Goal: Task Accomplishment & Management: Manage account settings

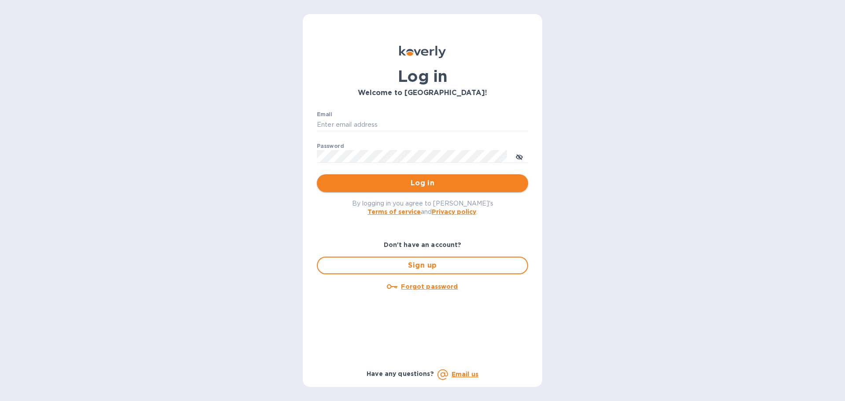
type input "[PERSON_NAME][EMAIL_ADDRESS][DOMAIN_NAME]"
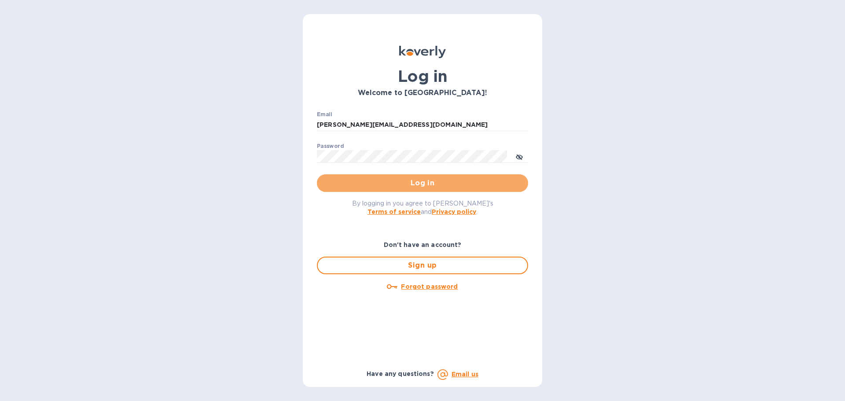
click at [379, 188] on span "Log in" at bounding box center [422, 183] width 197 height 11
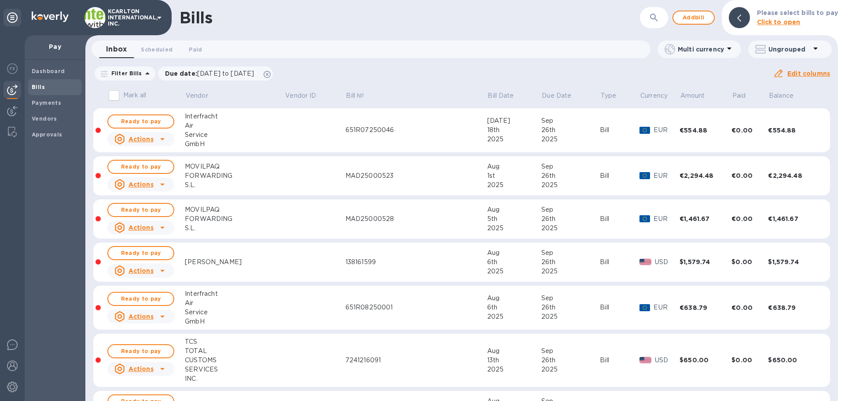
click at [659, 16] on icon "button" at bounding box center [654, 17] width 11 height 11
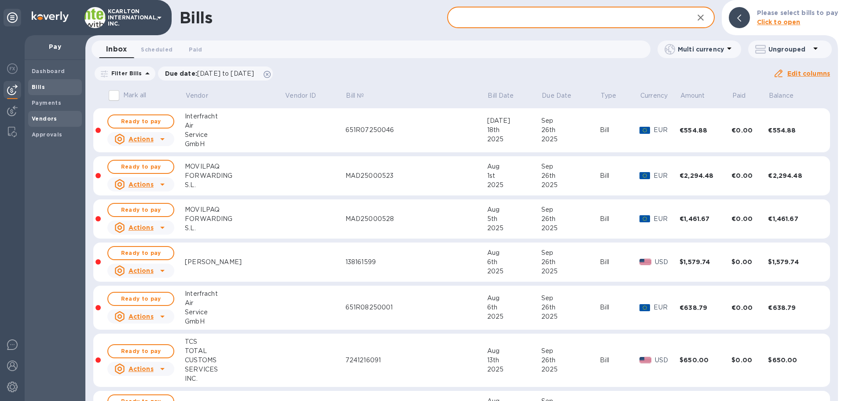
click at [34, 121] on b "Vendors" at bounding box center [45, 118] width 26 height 7
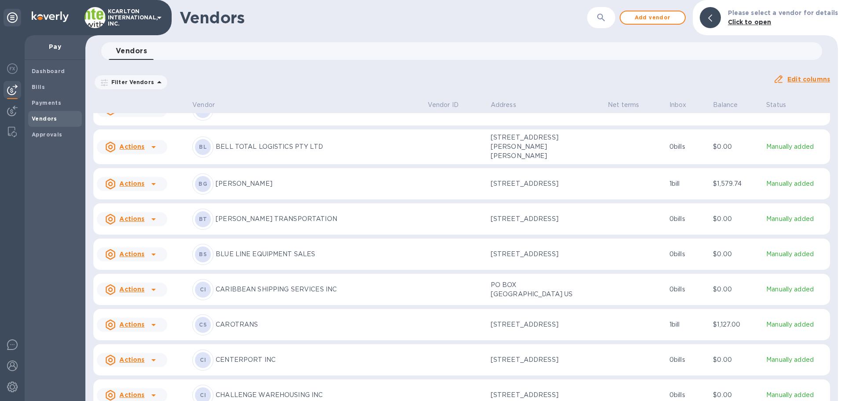
scroll to position [500, 0]
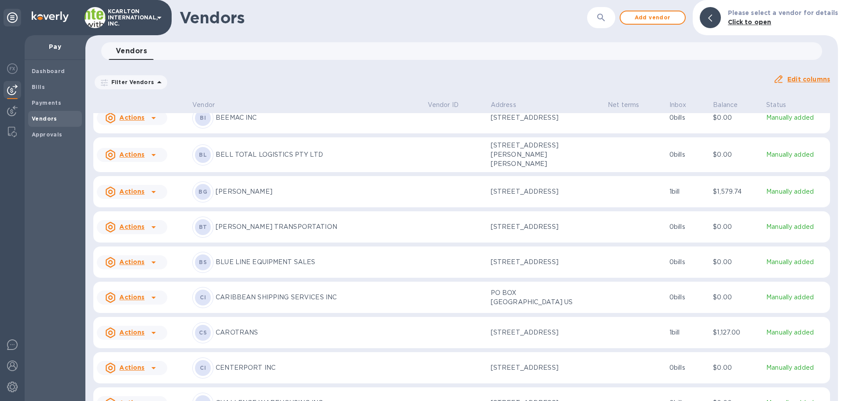
click at [245, 187] on p "[PERSON_NAME]" at bounding box center [318, 191] width 205 height 9
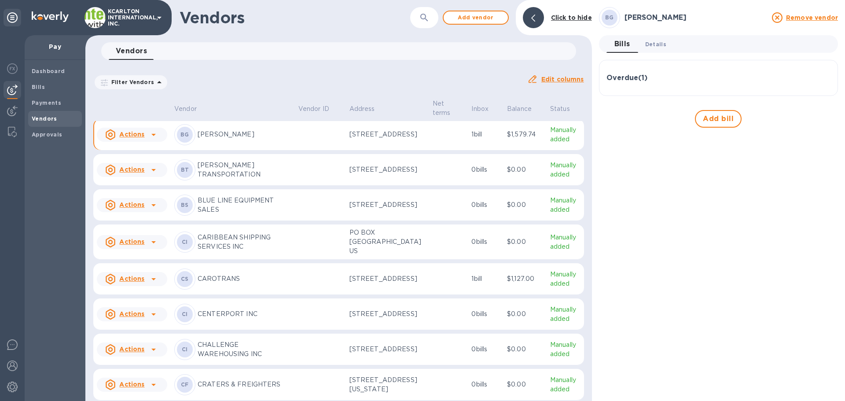
click at [656, 43] on span "Details 0" at bounding box center [655, 44] width 21 height 9
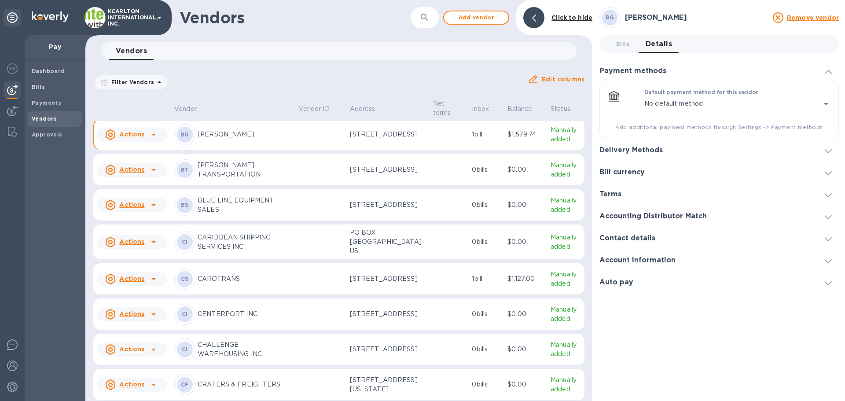
click at [615, 194] on h3 "Terms" at bounding box center [610, 194] width 22 height 8
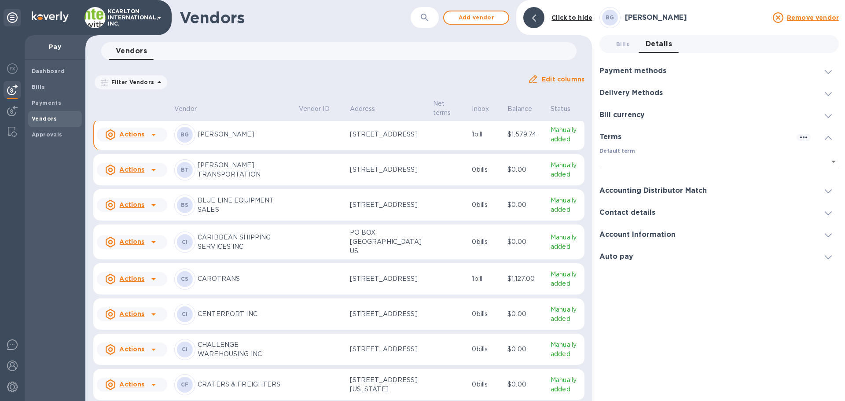
click at [626, 189] on h3 "Accounting Distributor Match" at bounding box center [652, 191] width 107 height 8
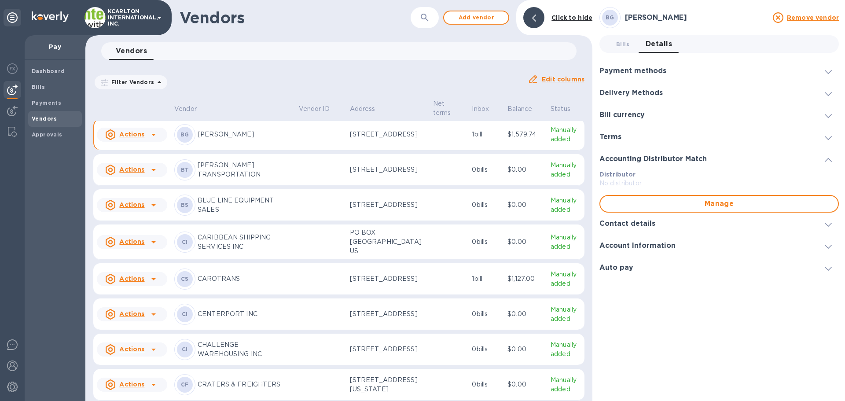
click at [618, 220] on h3 "Contact details" at bounding box center [627, 224] width 56 height 8
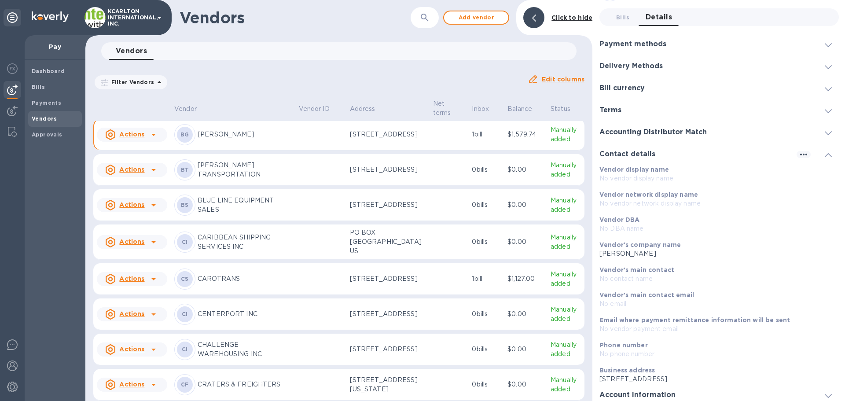
scroll to position [54, 0]
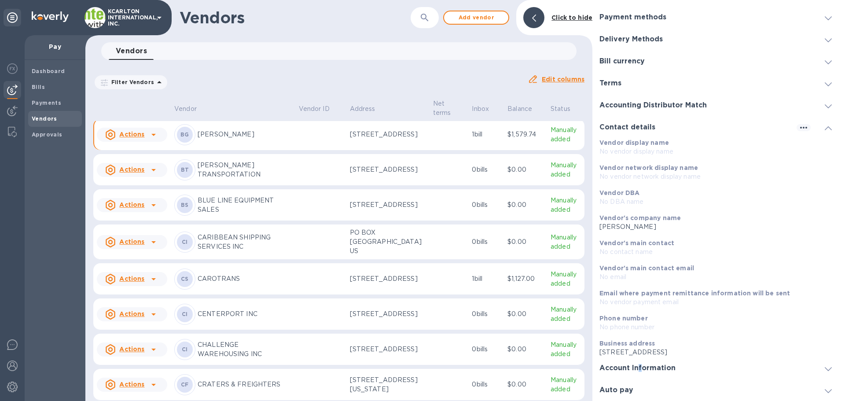
click at [639, 371] on h3 "Account Information" at bounding box center [637, 368] width 76 height 8
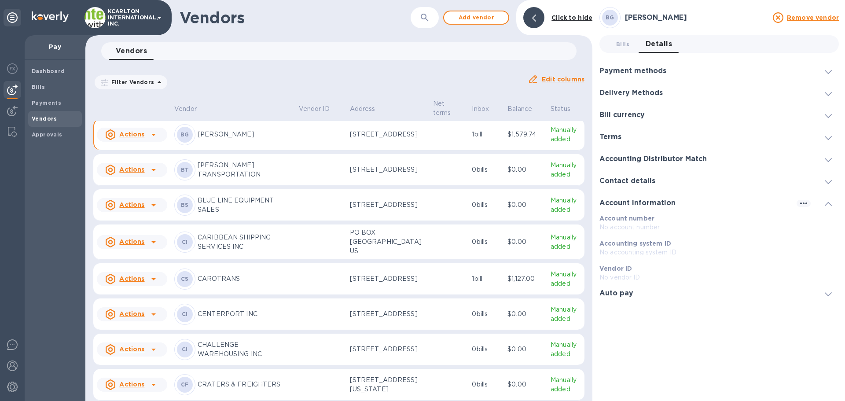
click at [628, 298] on div "Auto pay" at bounding box center [718, 293] width 239 height 22
click at [621, 46] on span "Bills 0" at bounding box center [622, 44] width 13 height 9
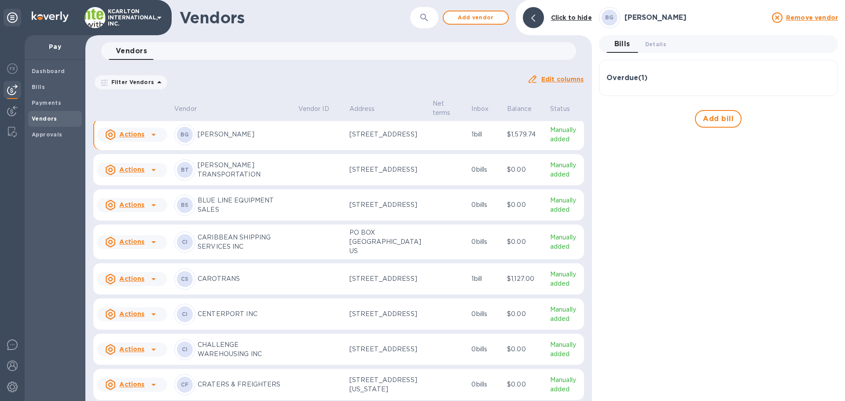
click at [647, 74] on h3 "Overdue ( 1 )" at bounding box center [626, 78] width 41 height 8
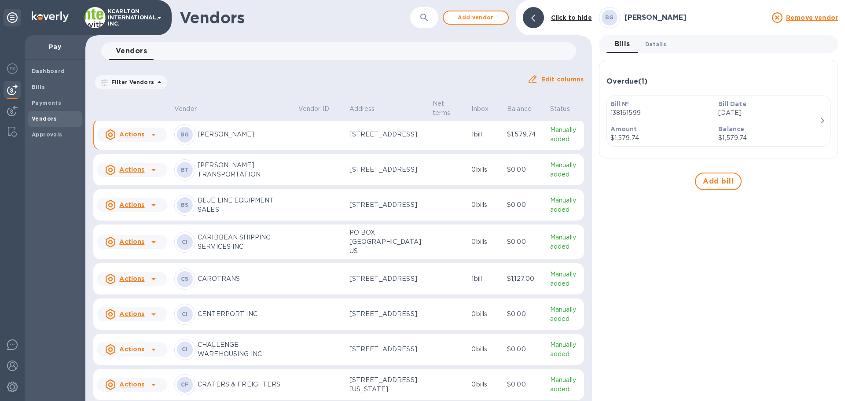
click at [657, 48] on span "Details 0" at bounding box center [655, 44] width 21 height 9
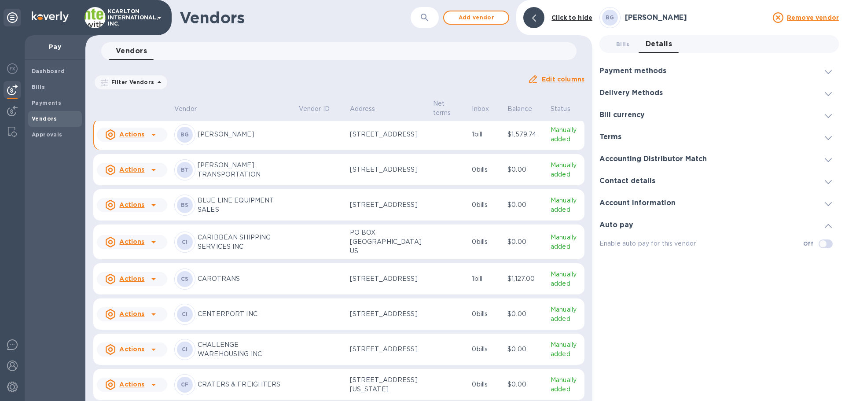
click at [657, 67] on h3 "Payment methods" at bounding box center [632, 71] width 67 height 8
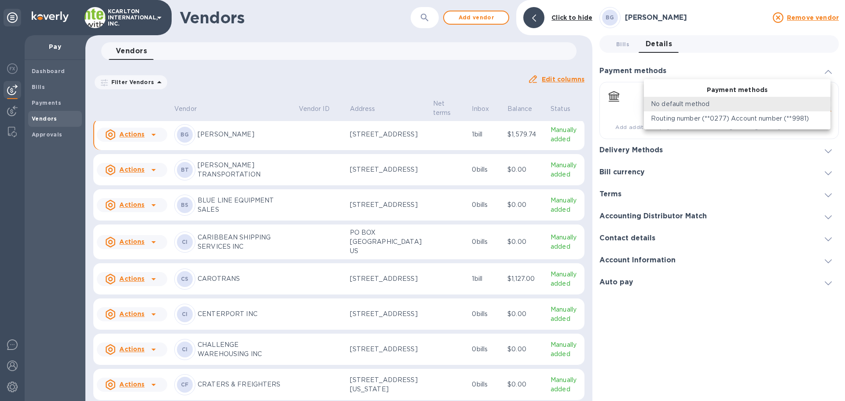
click at [827, 103] on body "KCARLTON INTERNATIONAL, INC. Pay Dashboard Bills Payments Vendors Approvals Ven…" at bounding box center [422, 200] width 845 height 401
click at [723, 67] on div at bounding box center [422, 200] width 845 height 401
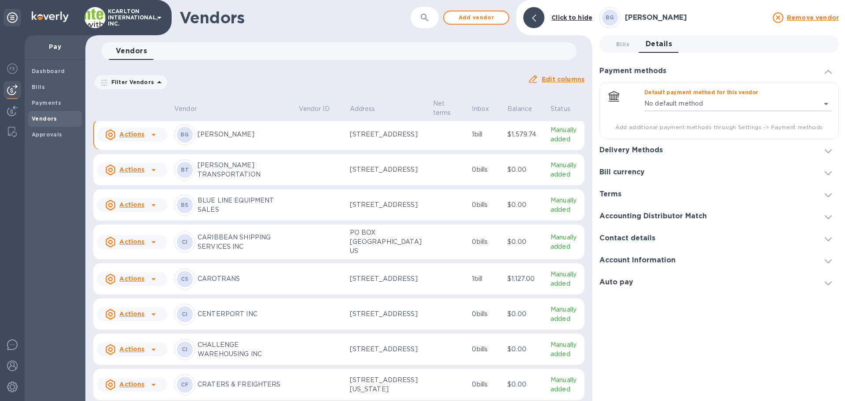
click at [641, 148] on h3 "Delivery Methods" at bounding box center [630, 150] width 63 height 8
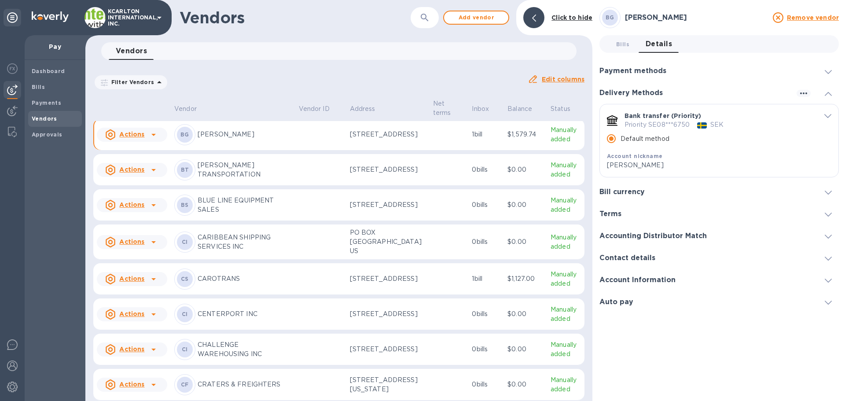
click at [824, 114] on span "default-method" at bounding box center [827, 115] width 7 height 8
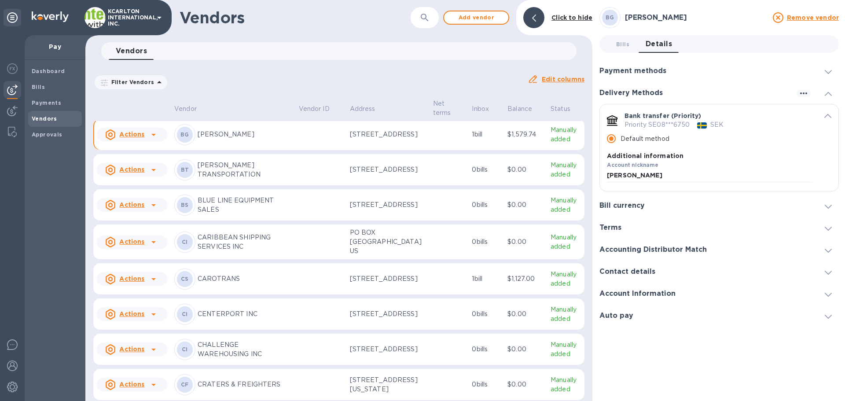
click at [824, 113] on span "default-method" at bounding box center [827, 115] width 7 height 8
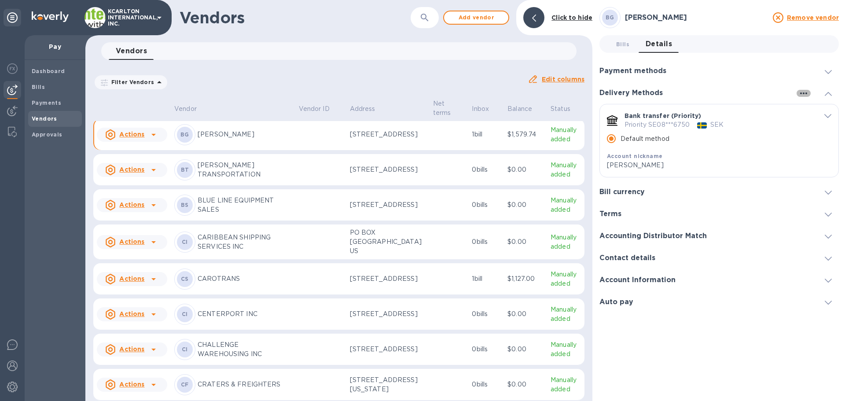
click at [806, 91] on icon "button" at bounding box center [803, 93] width 11 height 11
click at [809, 117] on li "Add new" at bounding box center [814, 111] width 50 height 28
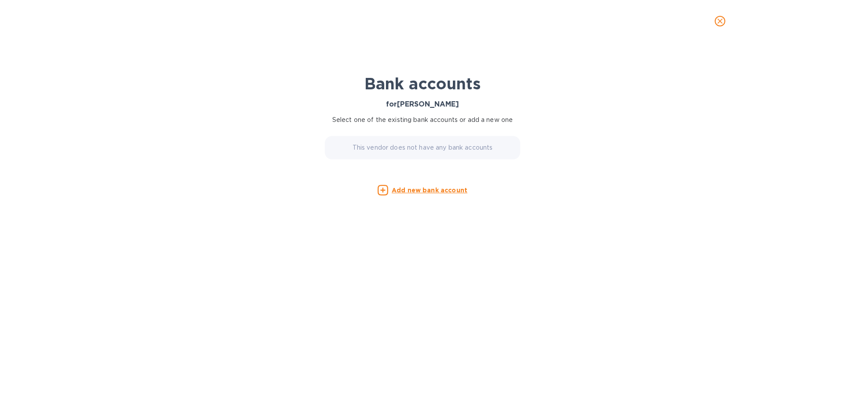
click at [384, 151] on p "This vendor does not have any bank accounts" at bounding box center [423, 147] width 140 height 9
click at [406, 151] on p "This vendor does not have any bank accounts" at bounding box center [423, 147] width 140 height 9
click at [402, 149] on p "This vendor does not have any bank accounts" at bounding box center [423, 147] width 140 height 9
drag, startPoint x: 404, startPoint y: 147, endPoint x: 421, endPoint y: 157, distance: 19.7
click at [405, 147] on p "This vendor does not have any bank accounts" at bounding box center [423, 147] width 140 height 9
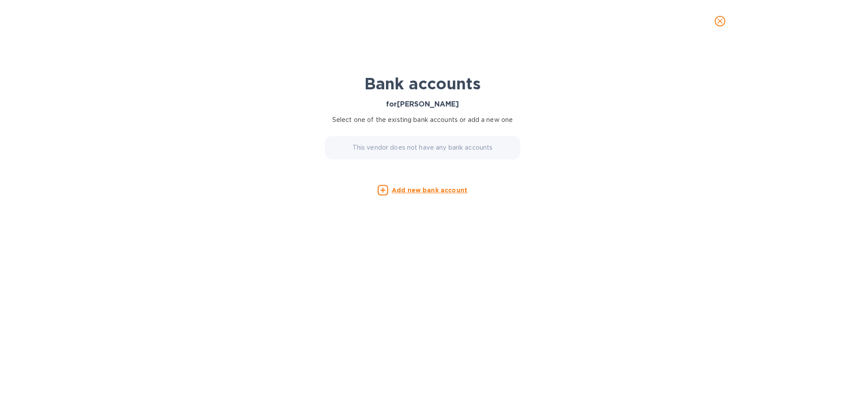
click at [412, 189] on u "Add new bank account" at bounding box center [430, 190] width 76 height 7
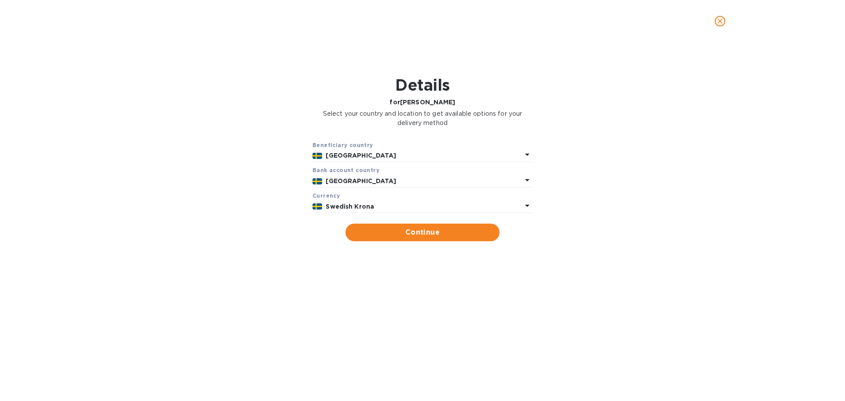
click at [355, 179] on p "[GEOGRAPHIC_DATA]" at bounding box center [424, 180] width 196 height 9
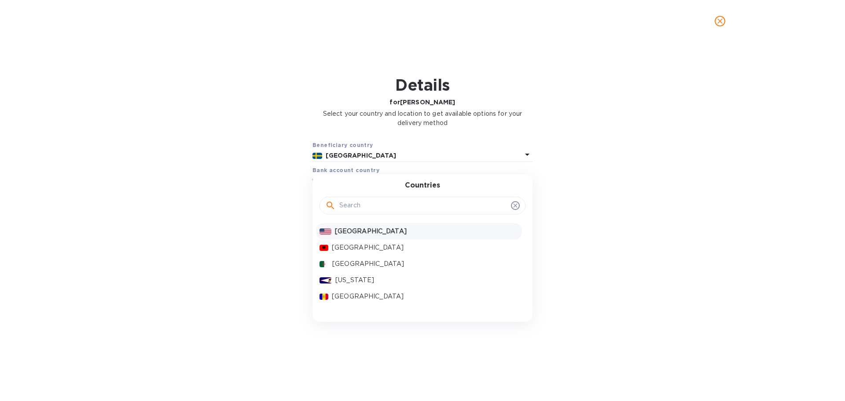
click at [352, 224] on div "[GEOGRAPHIC_DATA]" at bounding box center [419, 231] width 206 height 16
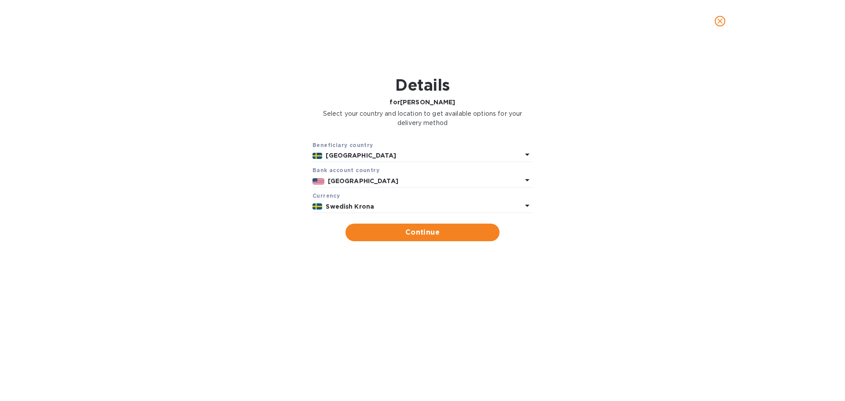
click at [351, 185] on div "[GEOGRAPHIC_DATA]" at bounding box center [425, 181] width 198 height 13
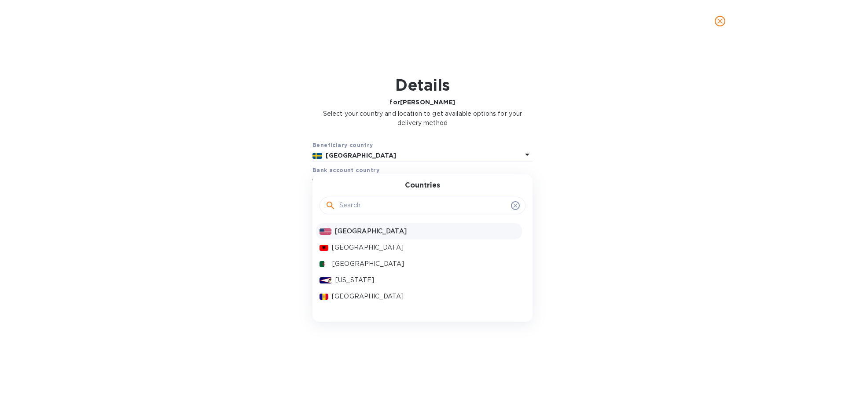
click at [360, 196] on div at bounding box center [423, 205] width 206 height 30
click at [360, 204] on input "text" at bounding box center [423, 205] width 168 height 13
type input "sw"
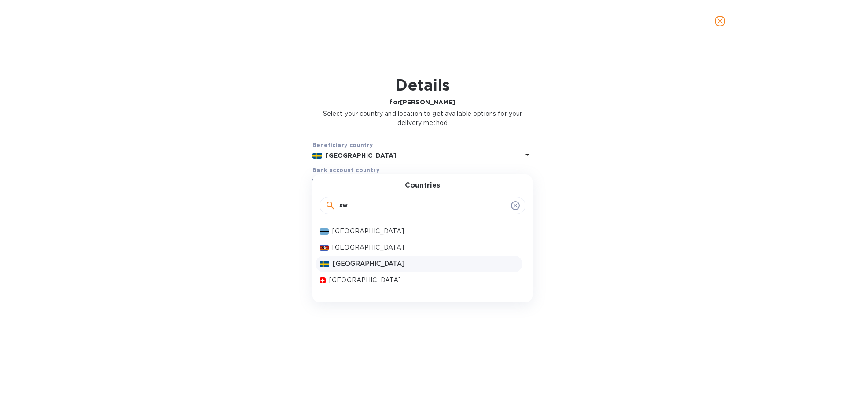
click at [352, 262] on p "[GEOGRAPHIC_DATA]" at bounding box center [426, 263] width 186 height 9
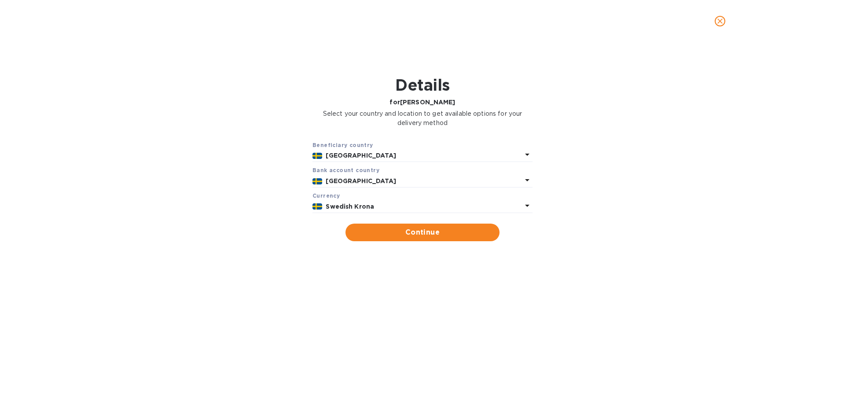
click at [377, 209] on p "Swedish Krona" at bounding box center [424, 206] width 196 height 9
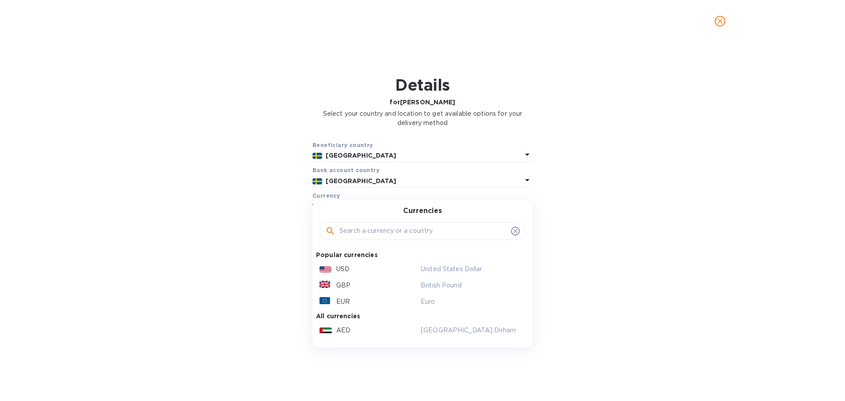
click at [361, 235] on input "text" at bounding box center [423, 230] width 168 height 13
click at [353, 263] on div "USD" at bounding box center [368, 269] width 101 height 13
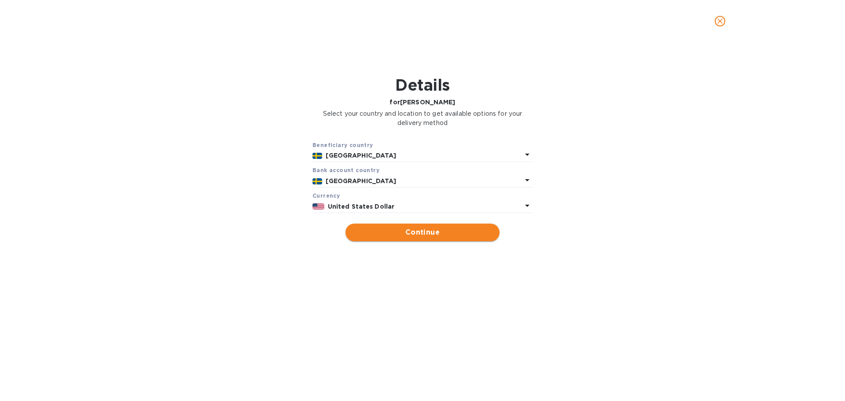
click at [411, 236] on span "Continue" at bounding box center [423, 232] width 140 height 11
type input "[PERSON_NAME]"
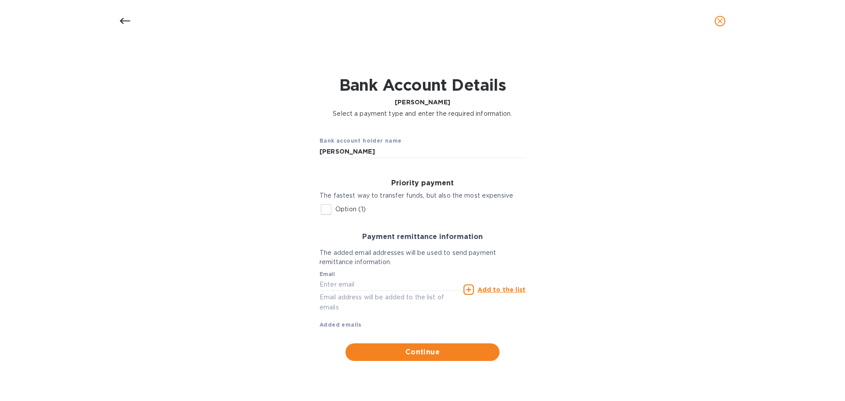
click at [326, 212] on input "Option (1)" at bounding box center [326, 209] width 18 height 18
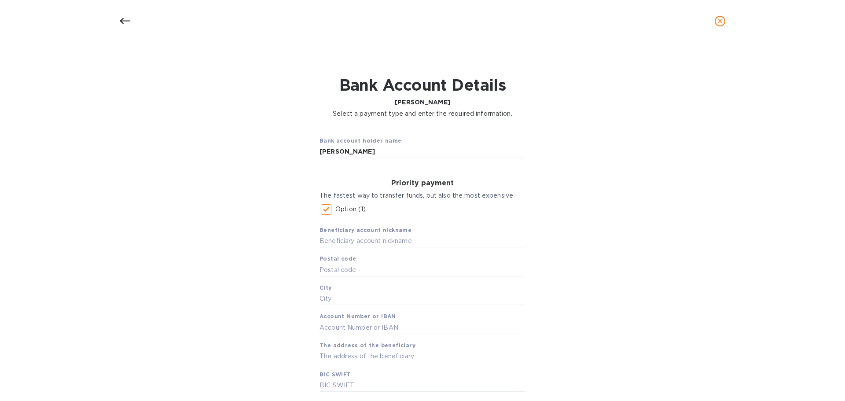
click at [326, 212] on input "Option (1)" at bounding box center [326, 209] width 18 height 18
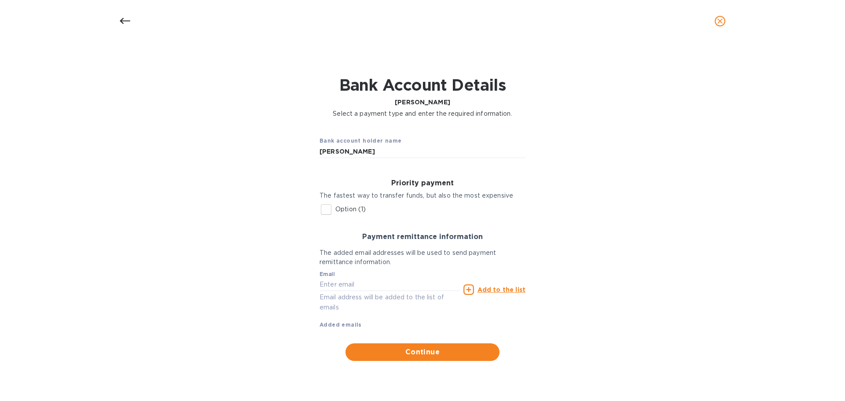
click at [327, 209] on input "Option (1)" at bounding box center [326, 209] width 18 height 18
checkbox input "true"
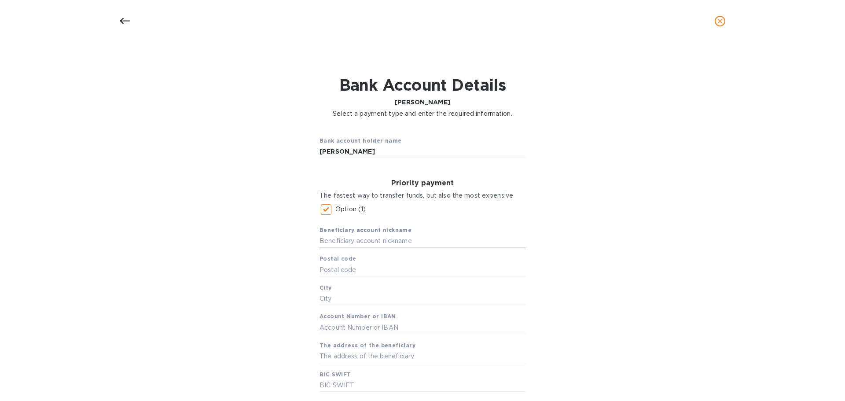
click at [355, 240] on input "text" at bounding box center [423, 241] width 206 height 13
click at [391, 239] on input "text" at bounding box center [423, 241] width 206 height 13
paste input "[PERSON_NAME] AB"
type input "[PERSON_NAME] AB"
type input "433 61"
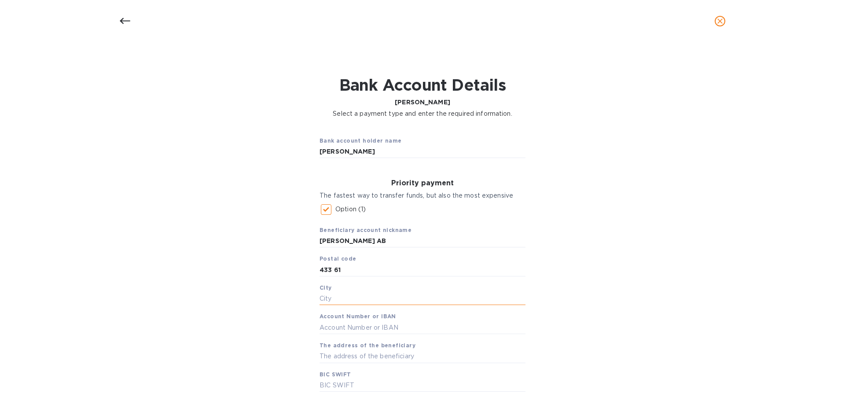
click at [338, 300] on input "text" at bounding box center [423, 298] width 206 height 13
paste input "Savedalen"
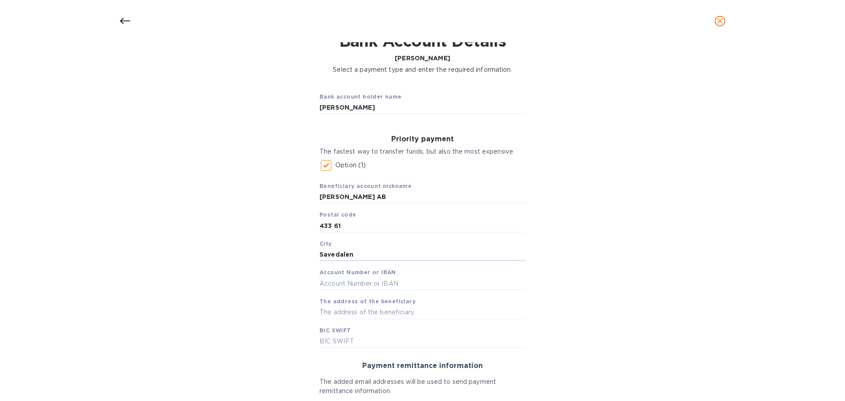
type input "Savedalen"
click at [356, 280] on input "text" at bounding box center [423, 283] width 206 height 13
paste input "[FINANCIAL_ID]"
type input "[FINANCIAL_ID]"
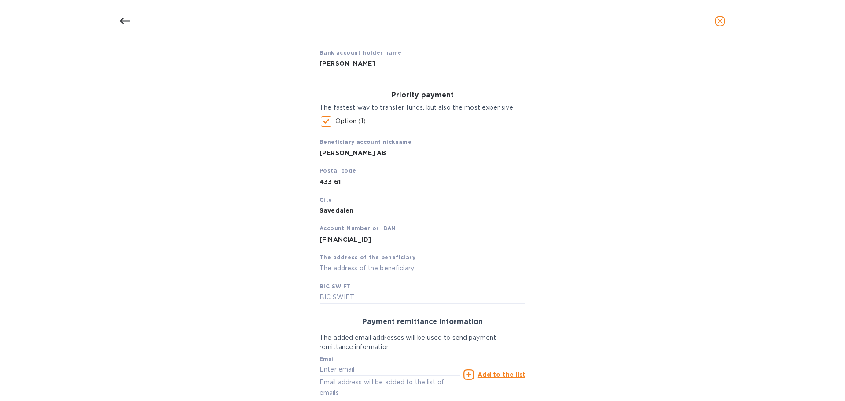
click at [353, 267] on input "text" at bounding box center [423, 268] width 206 height 13
paste input "Industrivagen 6"
type input "Industrivagen 6"
click at [360, 300] on input "text" at bounding box center [423, 296] width 206 height 13
click at [333, 298] on input "text" at bounding box center [423, 296] width 206 height 13
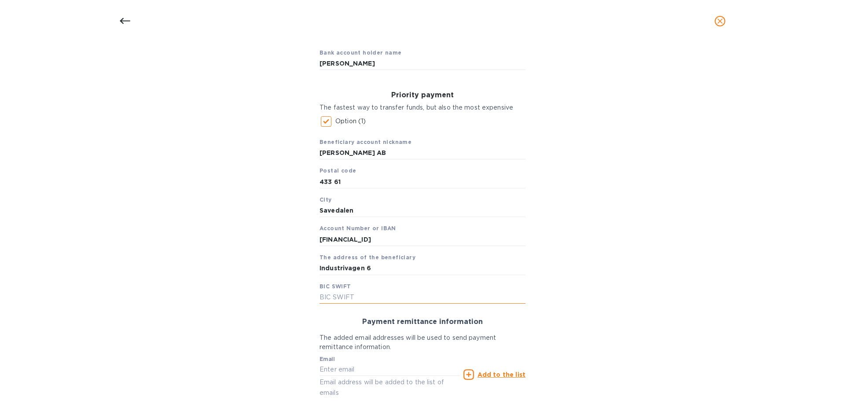
paste input "[SWIFT_CODE]"
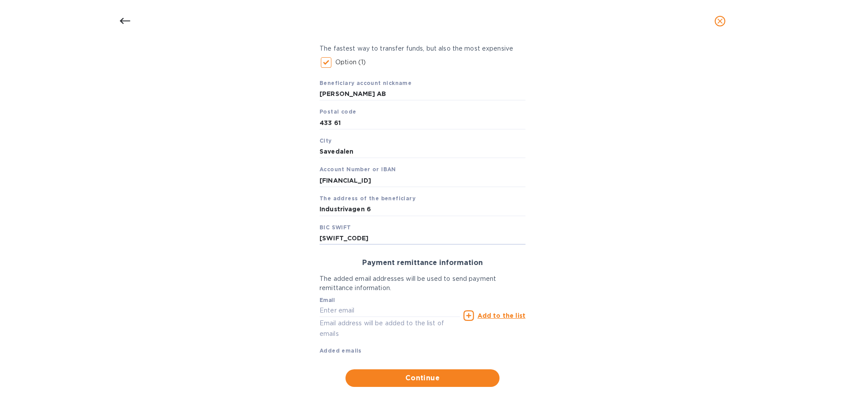
scroll to position [160, 0]
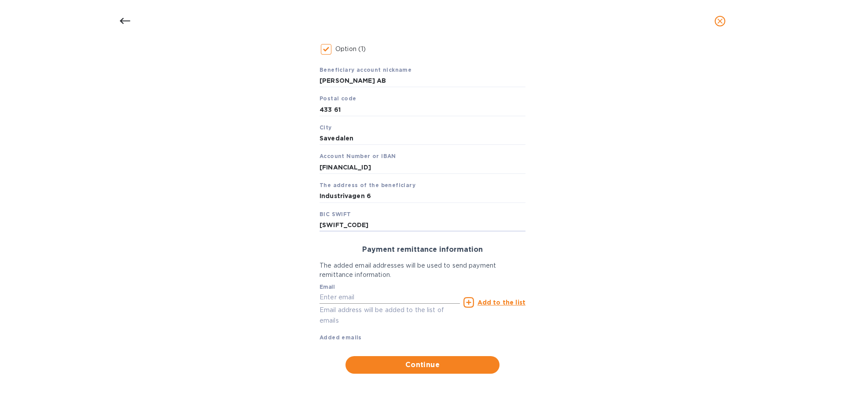
type input "[SWIFT_CODE]"
click at [349, 298] on input "text" at bounding box center [390, 297] width 140 height 13
click at [333, 302] on input "text" at bounding box center [390, 297] width 140 height 13
paste input "[PERSON_NAME][EMAIL_ADDRESS][PERSON_NAME][PERSON_NAME][DOMAIN_NAME]"
type input "[PERSON_NAME][EMAIL_ADDRESS][PERSON_NAME][PERSON_NAME][DOMAIN_NAME]"
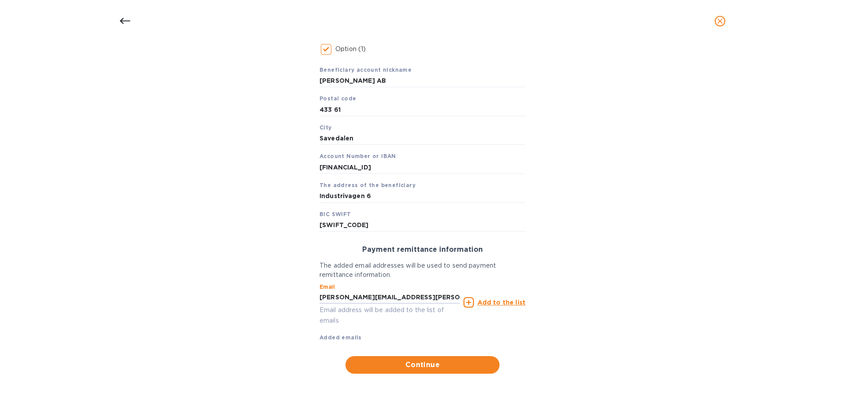
click at [507, 305] on u "Add to the list" at bounding box center [502, 302] width 48 height 7
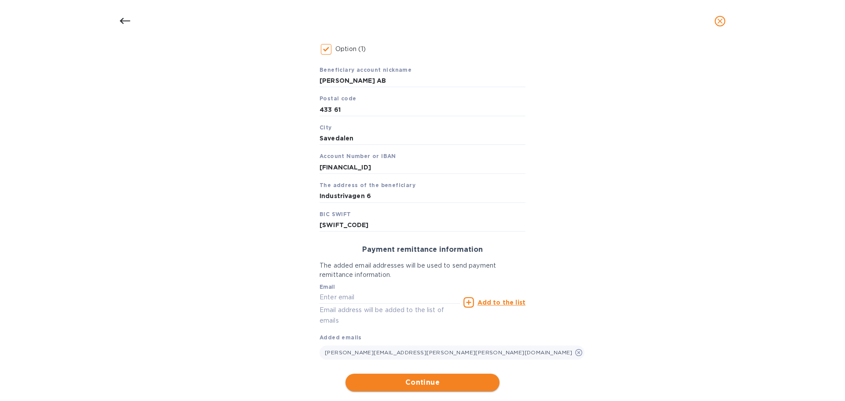
click at [414, 379] on span "Continue" at bounding box center [423, 382] width 140 height 11
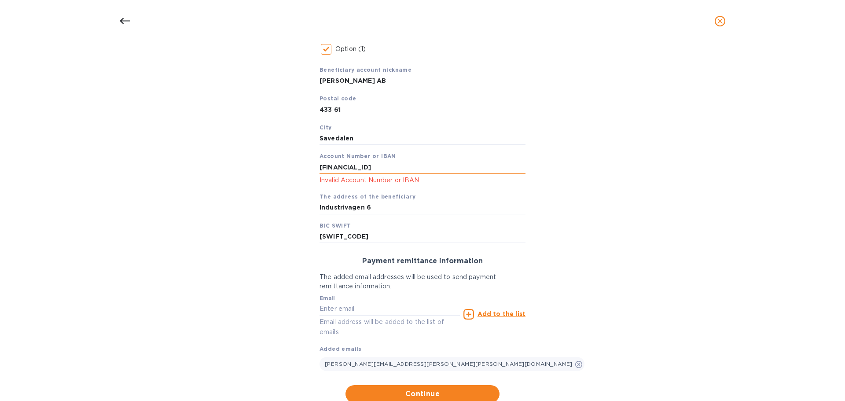
click at [338, 165] on input "[FINANCIAL_ID]" at bounding box center [423, 167] width 206 height 13
click at [354, 165] on input "[FINANCIAL_ID]" at bounding box center [423, 167] width 206 height 13
click at [370, 165] on input "[FINANCIAL_ID]" at bounding box center [423, 167] width 206 height 13
click at [385, 167] on input "[FINANCIAL_ID]" at bounding box center [423, 167] width 206 height 13
click at [401, 166] on input "[FINANCIAL_ID]" at bounding box center [423, 167] width 206 height 13
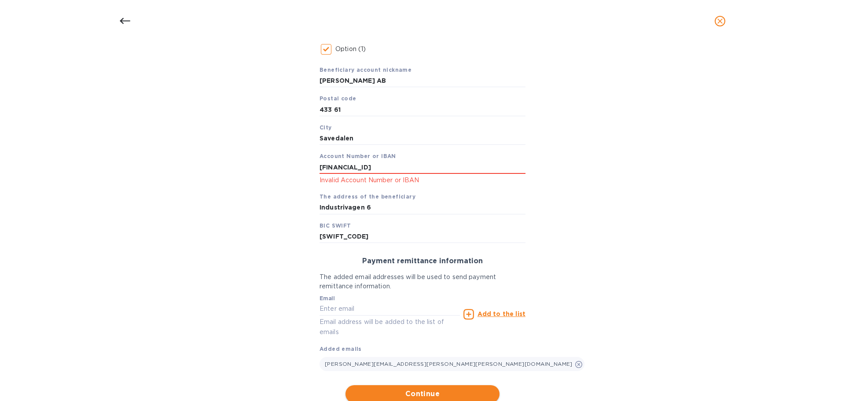
type input "[FINANCIAL_ID]"
click at [395, 385] on button "Continue" at bounding box center [423, 394] width 154 height 18
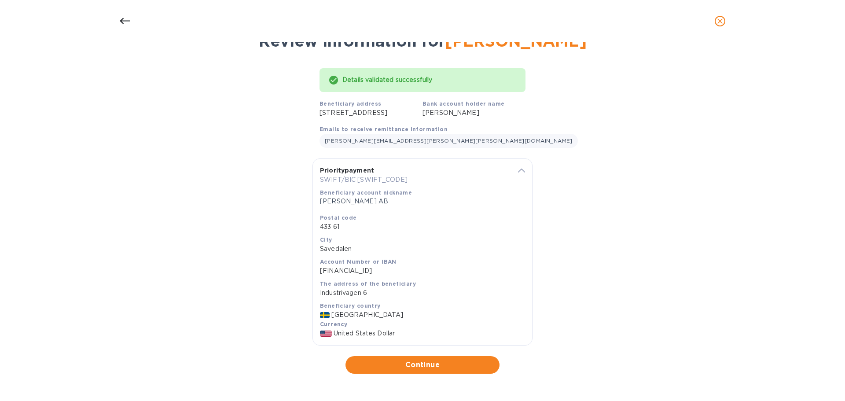
scroll to position [63, 0]
click at [440, 364] on span "Continue" at bounding box center [423, 365] width 140 height 11
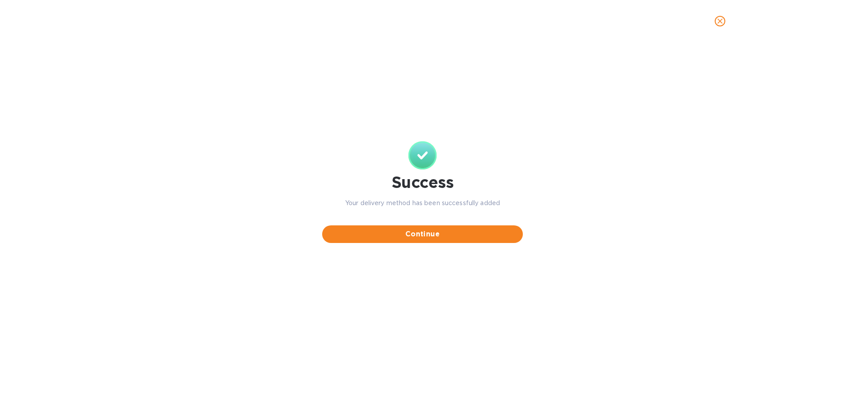
scroll to position [0, 0]
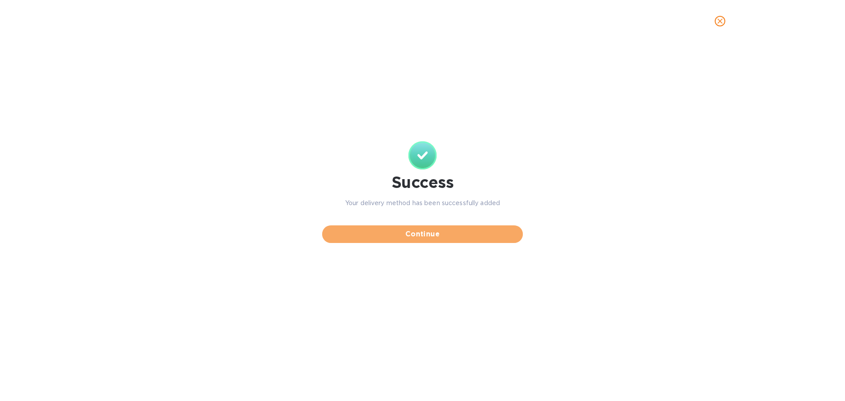
click at [426, 237] on span "Continue" at bounding box center [422, 234] width 187 height 11
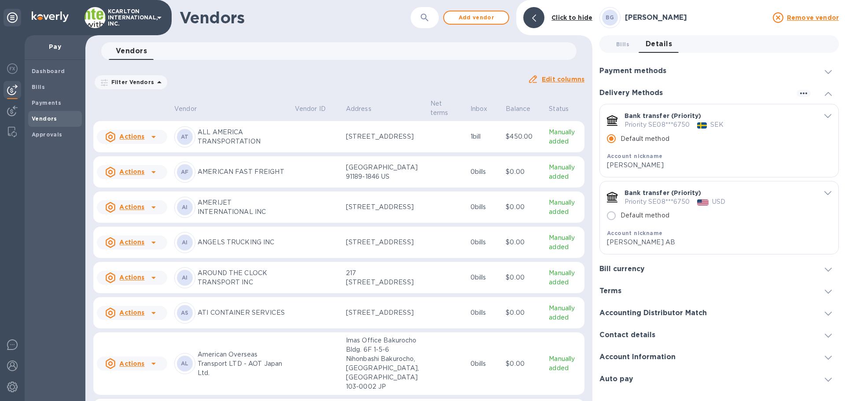
click at [613, 219] on input "Default method" at bounding box center [611, 215] width 18 height 18
radio input "false"
radio input "true"
click at [804, 94] on icon "button" at bounding box center [803, 93] width 11 height 11
click at [753, 133] on div at bounding box center [422, 200] width 845 height 401
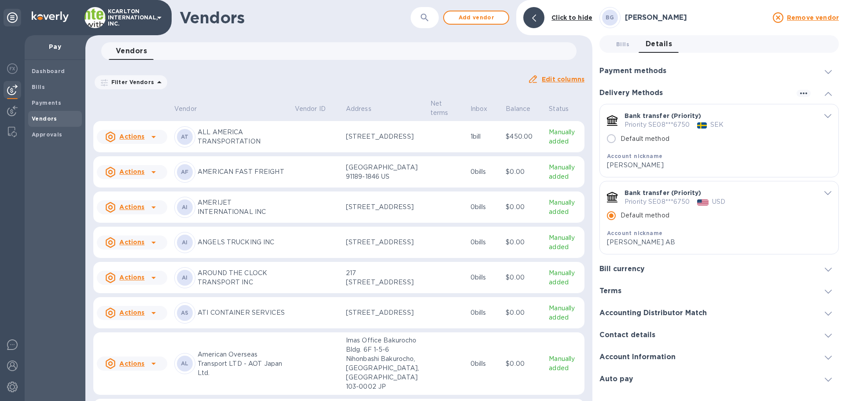
click at [682, 127] on p "Priority SE08***6750" at bounding box center [658, 124] width 66 height 9
click at [826, 117] on icon "default-method" at bounding box center [827, 116] width 7 height 4
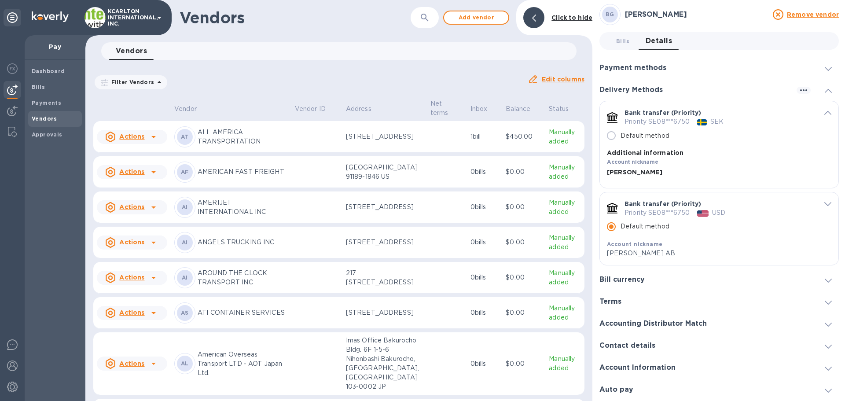
scroll to position [176, 0]
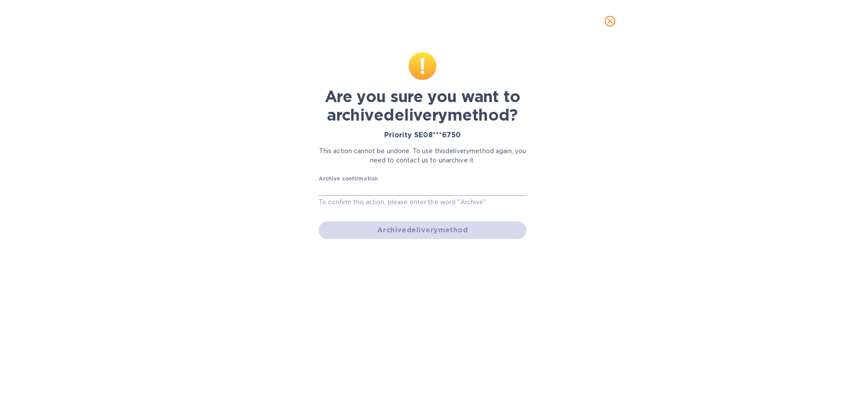
click at [374, 188] on input "text" at bounding box center [423, 189] width 208 height 13
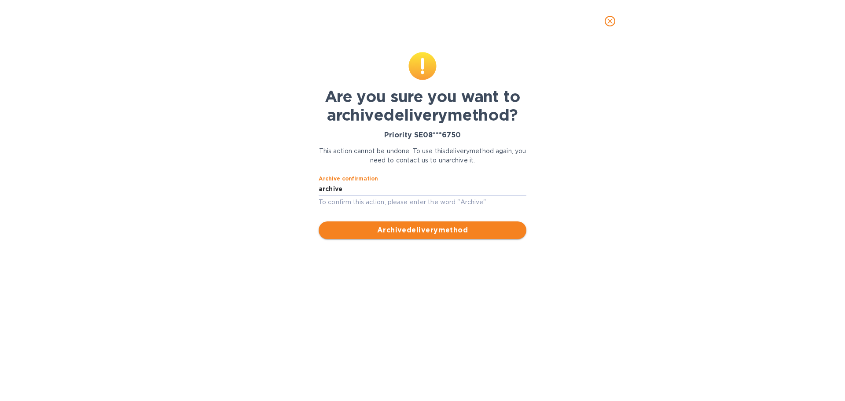
type input "archive"
click at [442, 227] on span "Archive delivery method" at bounding box center [423, 230] width 194 height 11
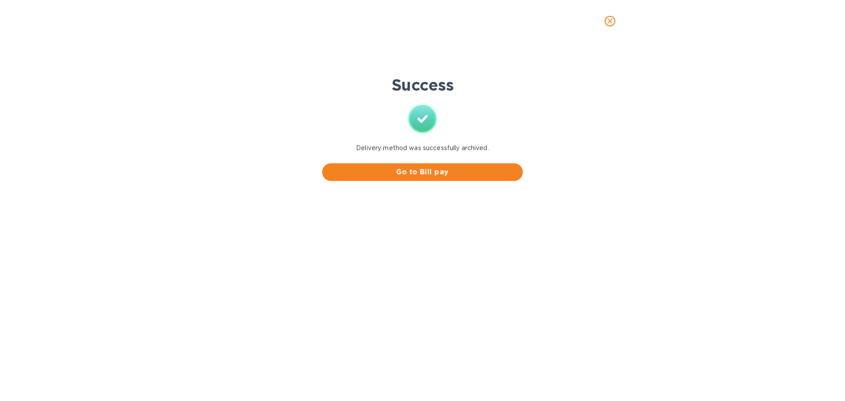
scroll to position [0, 0]
click at [456, 174] on span "Go to Bill pay" at bounding box center [422, 172] width 187 height 11
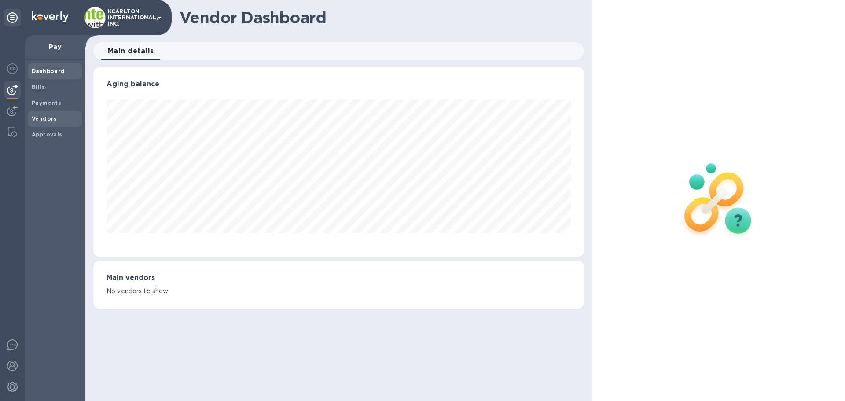
scroll to position [190, 490]
click at [43, 117] on b "Vendors" at bounding box center [45, 118] width 26 height 7
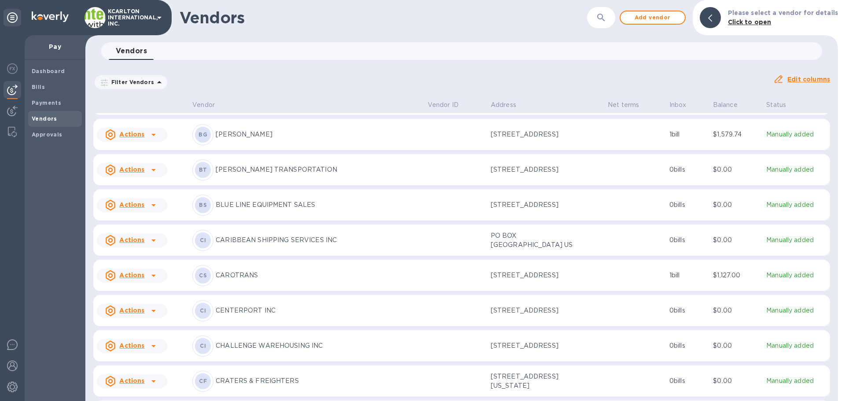
scroll to position [500, 0]
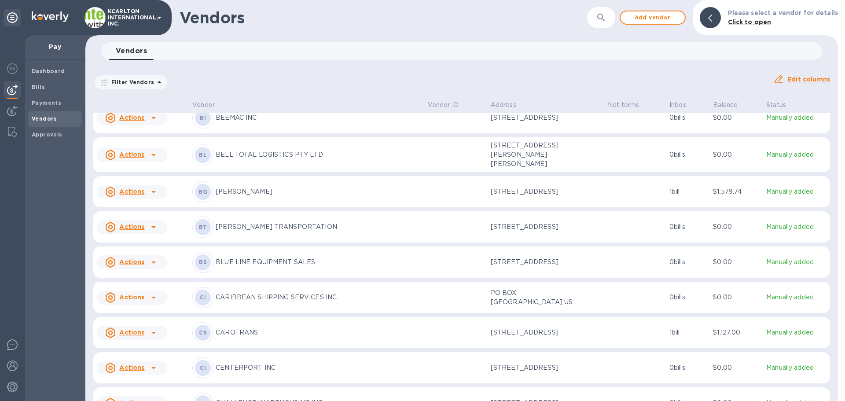
click at [234, 187] on p "[PERSON_NAME]" at bounding box center [318, 191] width 205 height 9
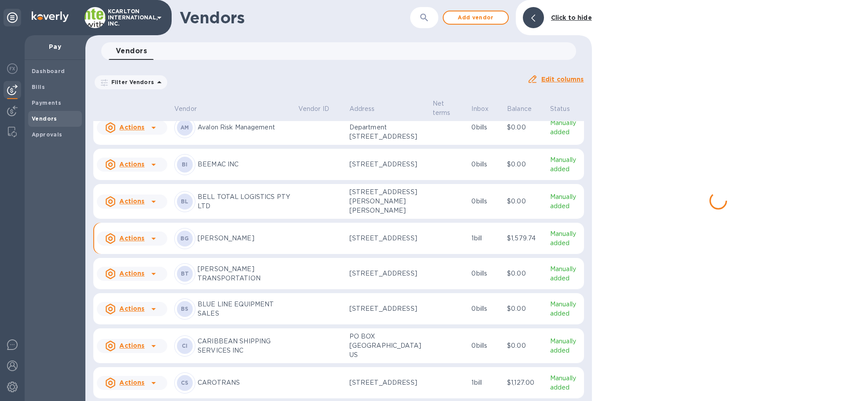
scroll to position [604, 0]
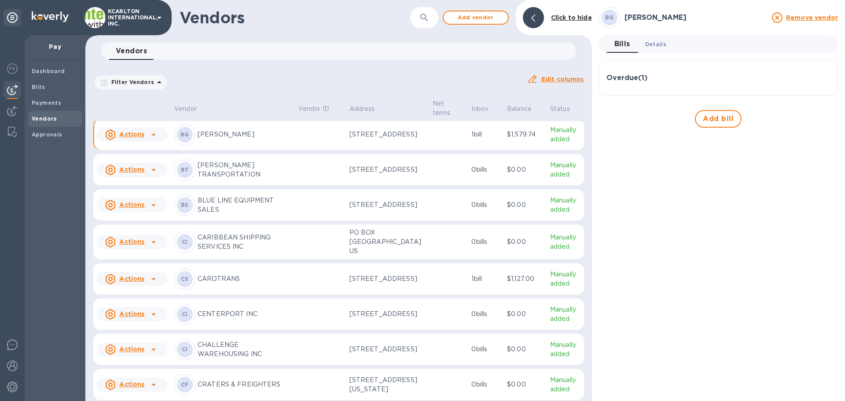
click at [658, 47] on span "Details 0" at bounding box center [655, 44] width 21 height 9
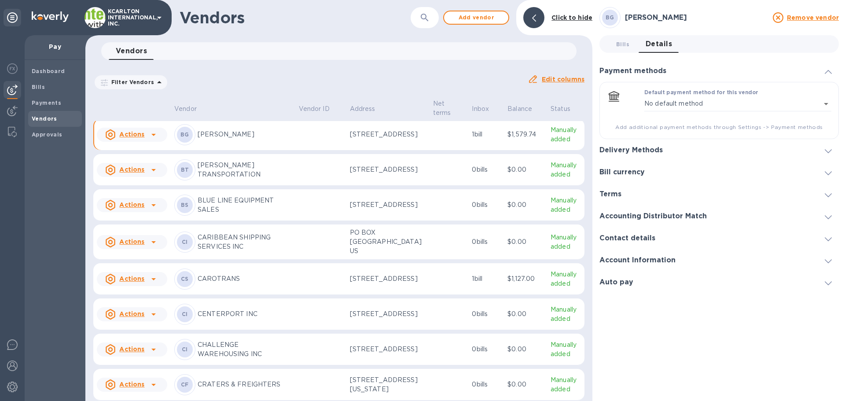
click at [654, 260] on h3 "Account Information" at bounding box center [637, 260] width 76 height 8
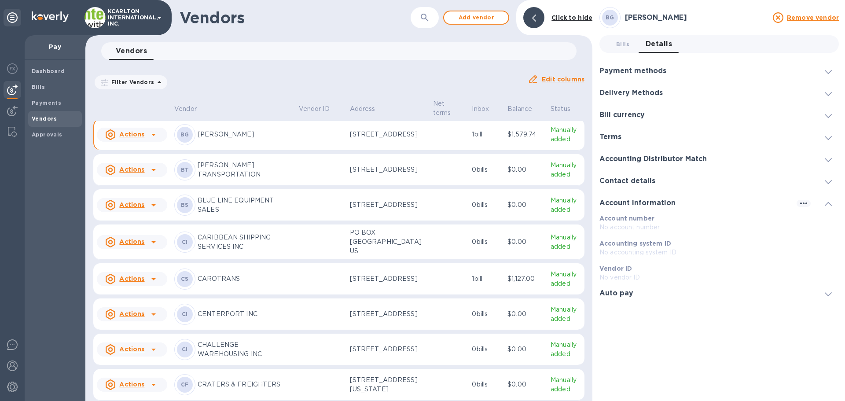
click at [638, 157] on h3 "Accounting Distributor Match" at bounding box center [652, 159] width 107 height 8
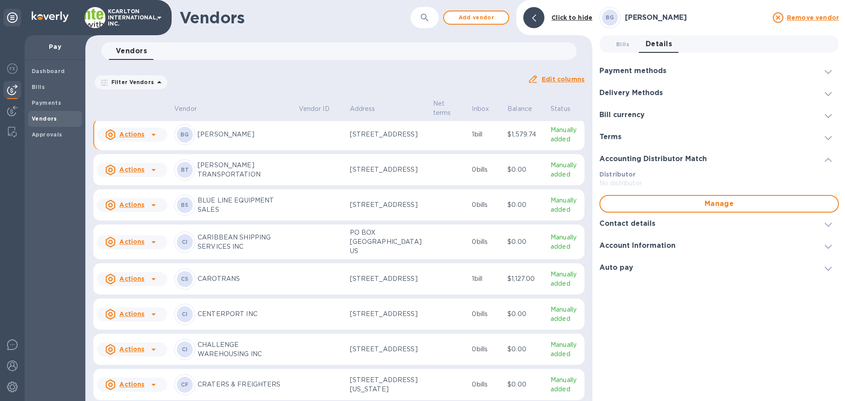
click at [631, 117] on h3 "Bill currency" at bounding box center [621, 115] width 45 height 8
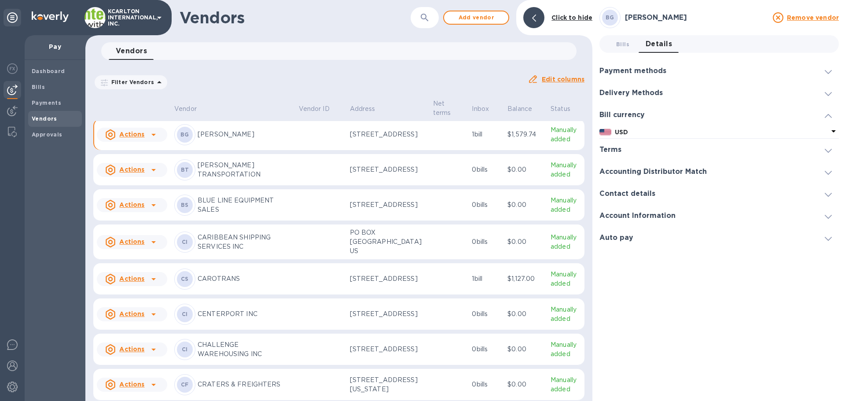
click at [637, 95] on h3 "Delivery Methods" at bounding box center [630, 93] width 63 height 8
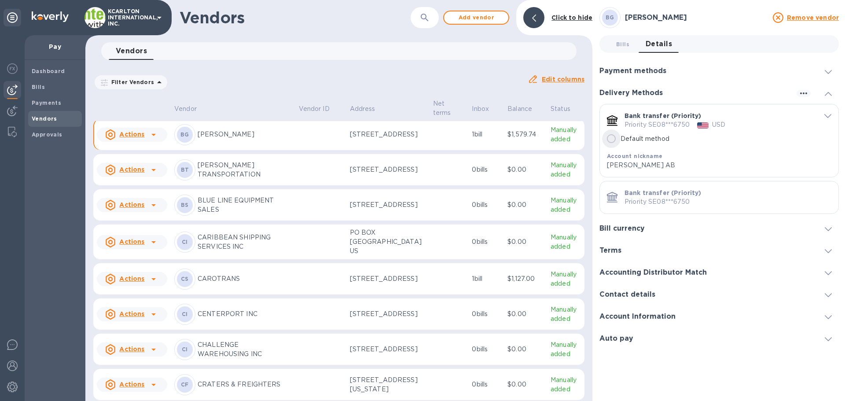
click at [610, 139] on input "Default method" at bounding box center [611, 138] width 18 height 18
radio input "true"
